Goal: Task Accomplishment & Management: Use online tool/utility

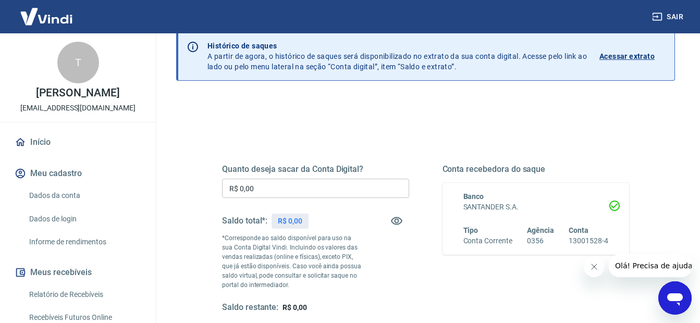
scroll to position [104, 0]
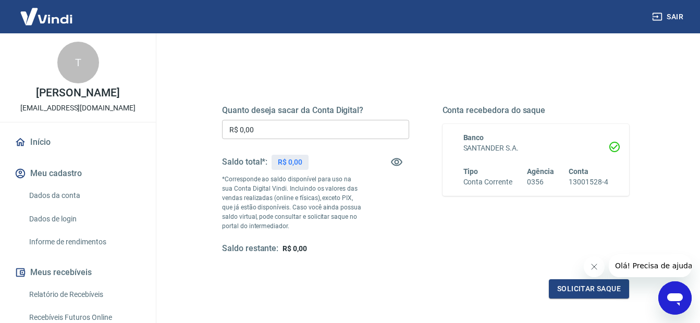
click at [307, 131] on input "R$ 0,00" at bounding box center [315, 129] width 187 height 19
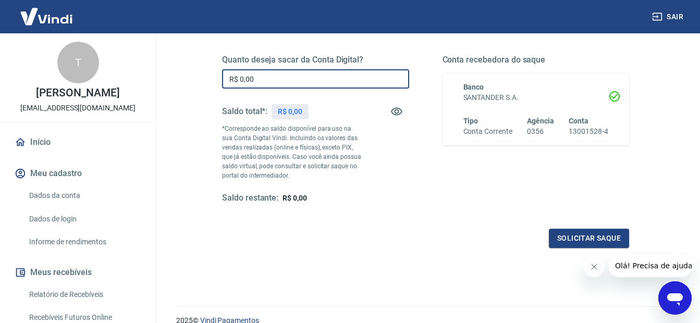
scroll to position [97, 0]
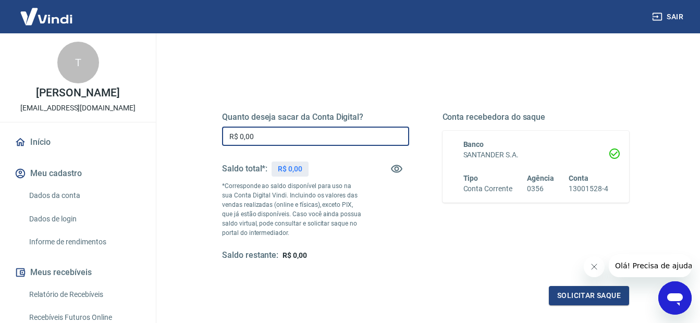
click at [590, 266] on icon "Fechar mensagem da empresa" at bounding box center [594, 267] width 8 height 8
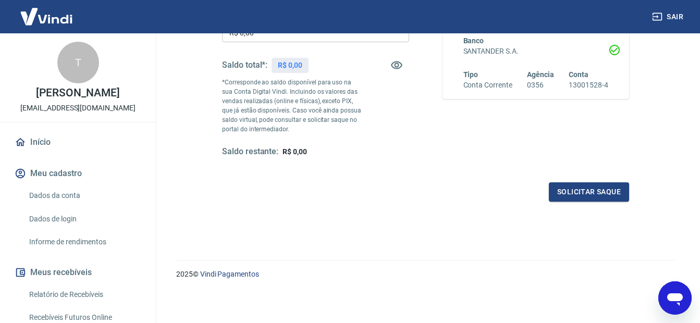
scroll to position [202, 0]
